Goal: Task Accomplishment & Management: Manage account settings

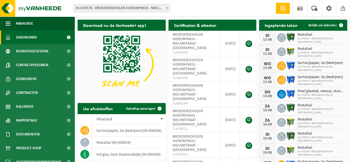
drag, startPoint x: 18, startPoint y: 105, endPoint x: 99, endPoint y: 81, distance: 84.8
click at [18, 105] on span "Kalender" at bounding box center [24, 107] width 17 height 14
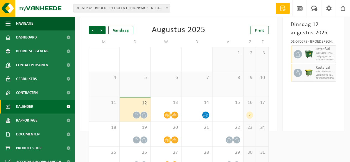
scroll to position [43, 0]
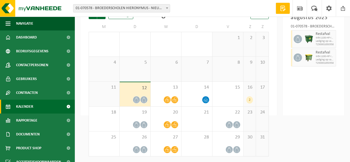
click at [251, 100] on div "2" at bounding box center [249, 99] width 7 height 7
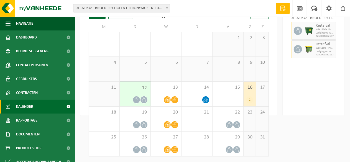
click at [251, 100] on div "2" at bounding box center [249, 99] width 7 height 7
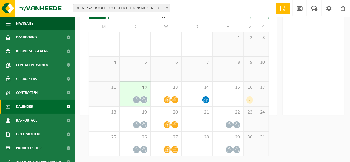
click at [251, 100] on div "2" at bounding box center [249, 99] width 7 height 7
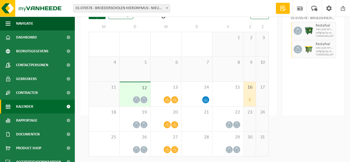
click at [251, 85] on span "16" at bounding box center [249, 88] width 7 height 6
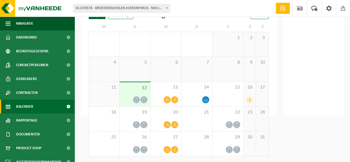
click at [249, 99] on div "2" at bounding box center [249, 99] width 7 height 7
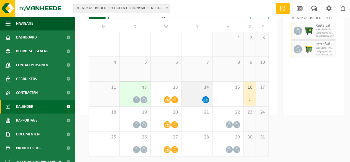
scroll to position [16, 0]
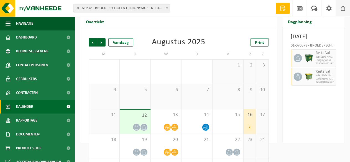
click at [343, 8] on span at bounding box center [343, 8] width 8 height 16
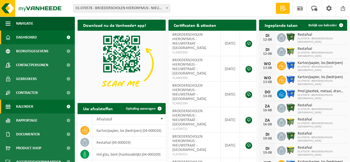
click at [16, 107] on link "Kalender" at bounding box center [37, 107] width 75 height 14
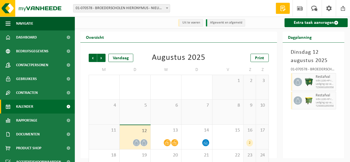
drag, startPoint x: 281, startPoint y: 9, endPoint x: 299, endPoint y: 129, distance: 121.3
click at [299, 129] on div "Dinsdag 12 augustus 2025 01-070578 - BROEDERSCHOLEN HIERONYMUS - NIEUWSTRAAT - …" at bounding box center [314, 101] width 62 height 116
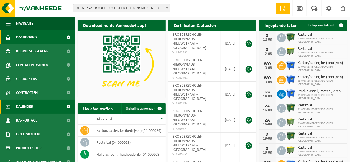
click at [11, 104] on link "Kalender" at bounding box center [37, 107] width 75 height 14
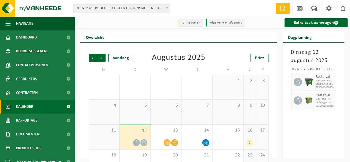
scroll to position [28, 0]
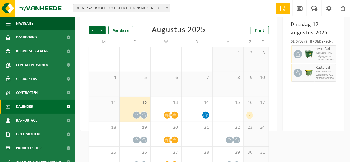
click at [249, 113] on div "2" at bounding box center [249, 115] width 7 height 7
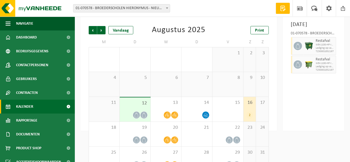
click at [250, 112] on div "2" at bounding box center [249, 115] width 7 height 7
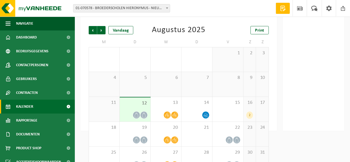
click at [250, 112] on div "2" at bounding box center [249, 115] width 7 height 7
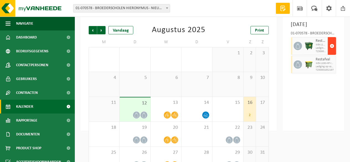
click at [333, 52] on span "button" at bounding box center [332, 45] width 4 height 11
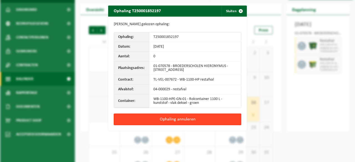
click at [187, 120] on button "Ophaling annuleren" at bounding box center [177, 120] width 127 height 12
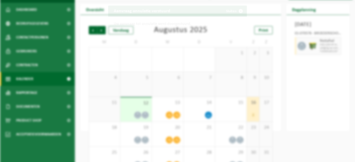
click at [330, 72] on body "Vestiging: 01-070578 - BROEDERSCHOLEN HIERONYMUS - NIEUWSTRAAT - [GEOGRAPHIC_DA…" at bounding box center [177, 74] width 355 height 205
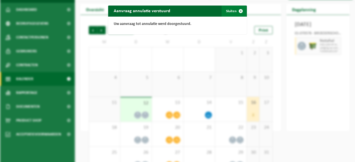
click at [235, 9] on span "button" at bounding box center [240, 11] width 11 height 11
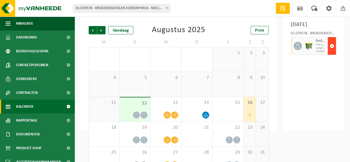
click at [333, 52] on span "button" at bounding box center [332, 45] width 4 height 11
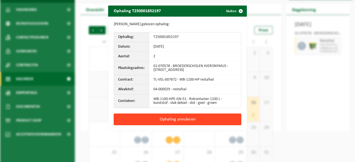
click at [183, 122] on button "Ophaling annuleren" at bounding box center [177, 120] width 127 height 12
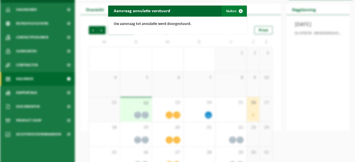
click at [236, 10] on span "button" at bounding box center [240, 11] width 11 height 11
